Goal: Navigation & Orientation: Find specific page/section

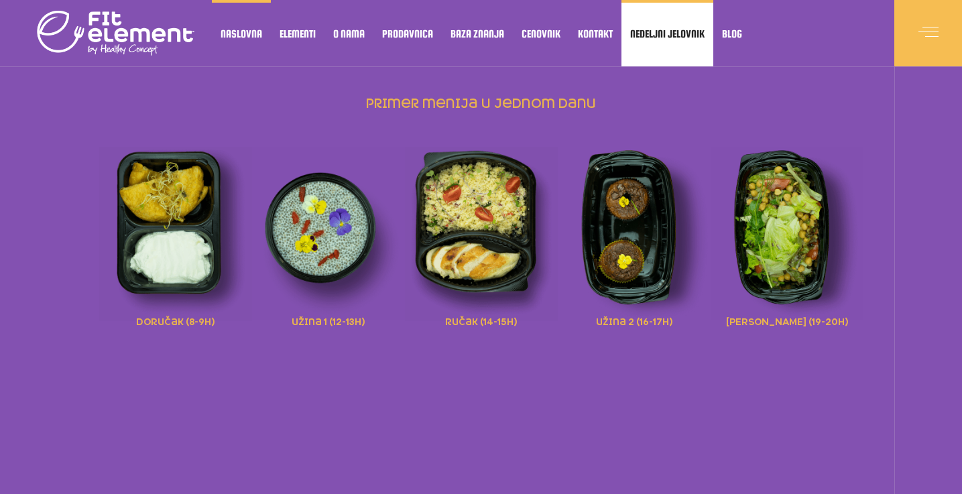
click at [671, 34] on span "Nedeljni jelovnik" at bounding box center [667, 33] width 74 height 7
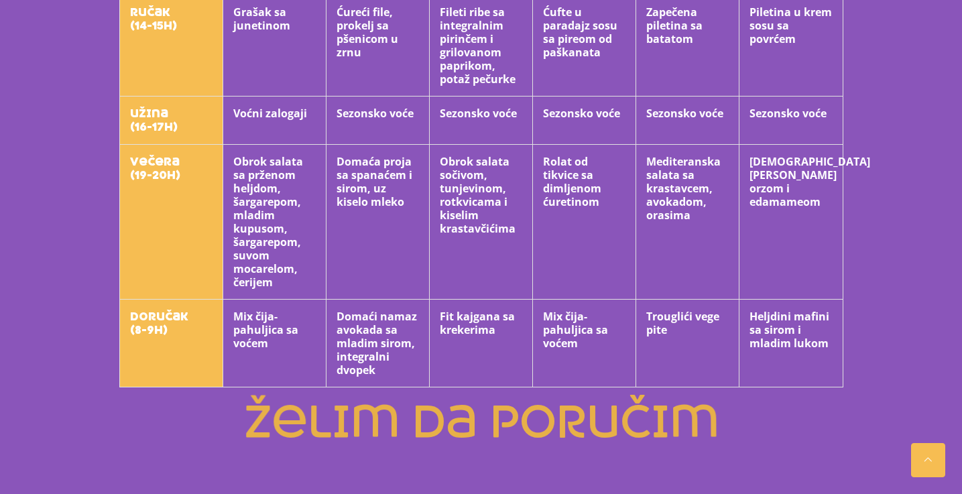
scroll to position [584, 0]
